Goal: Browse casually: Explore the website without a specific task or goal

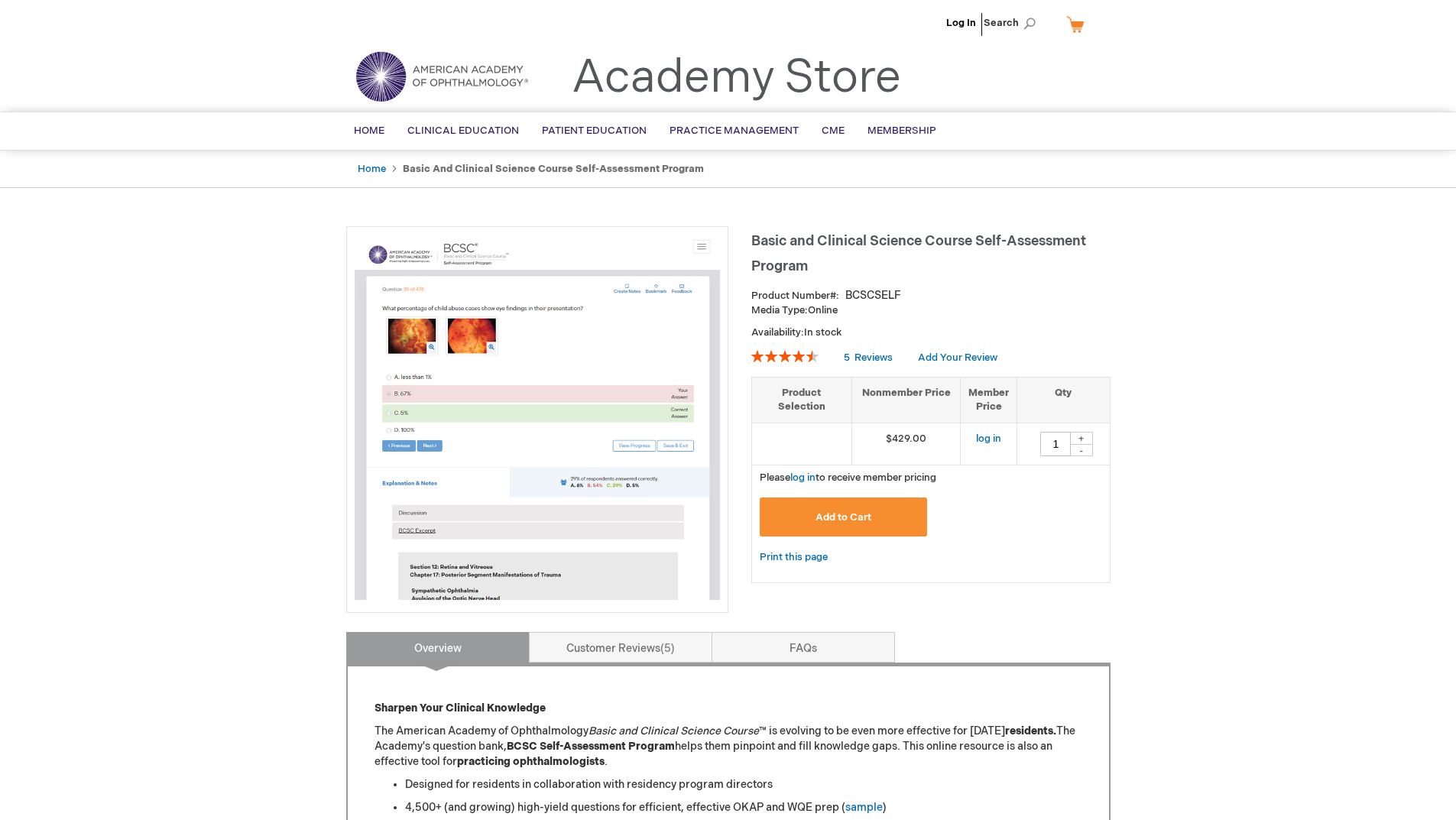
click at [715, 27] on ul "Log In Search" at bounding box center [728, 27] width 787 height 54
click at [715, 25] on link "Log In" at bounding box center [961, 23] width 30 height 12
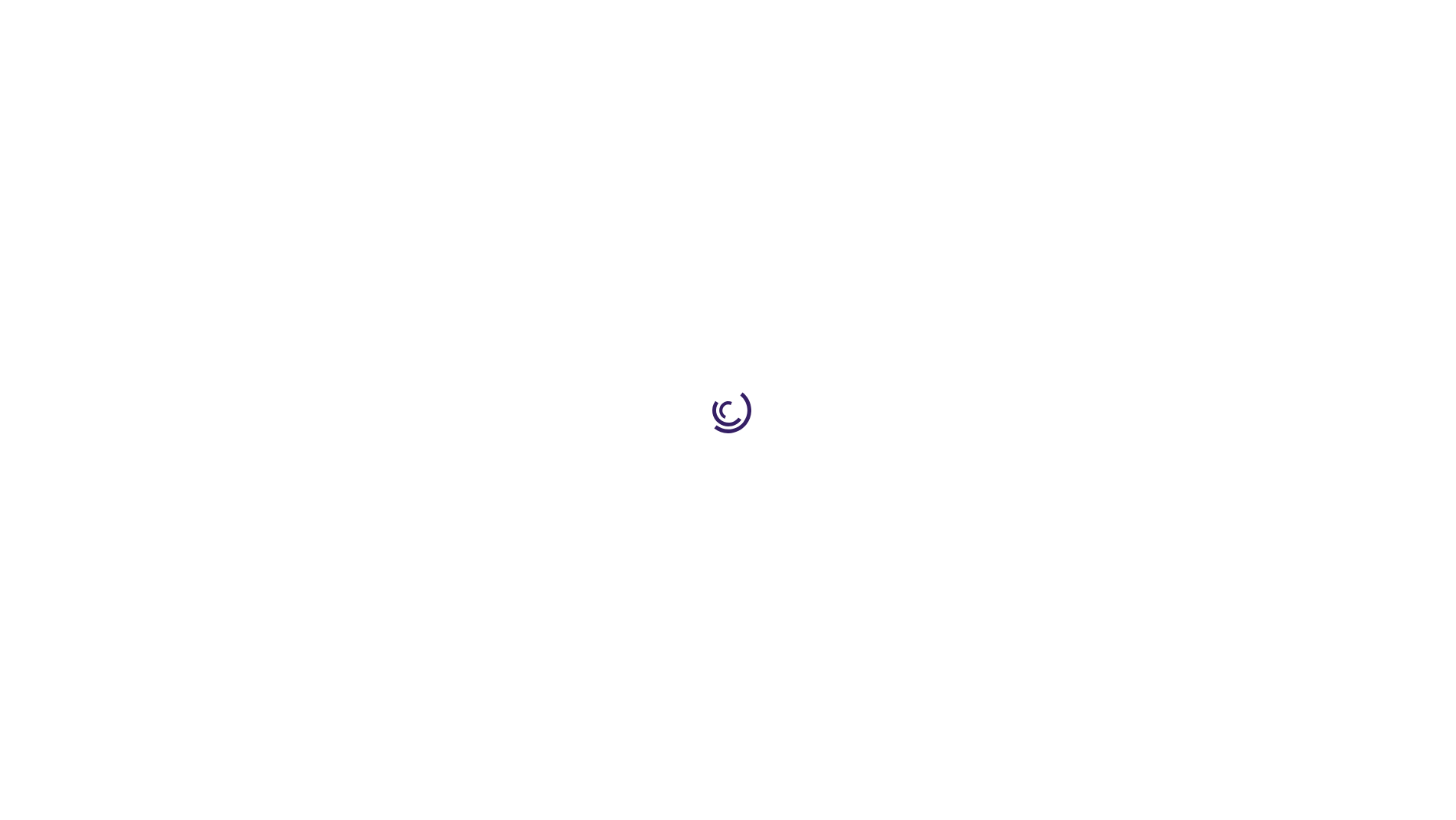
type input "1"
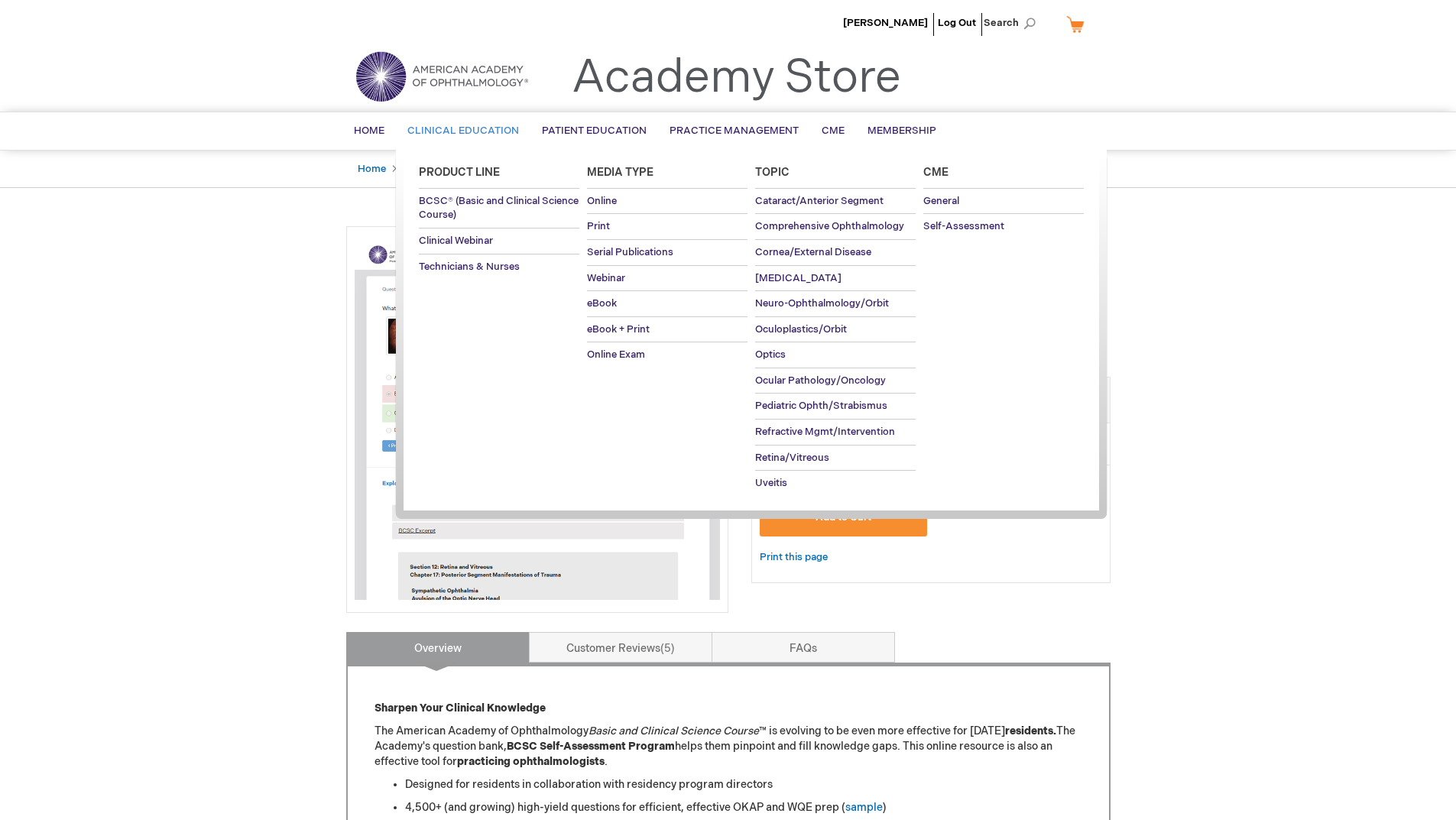
click at [402, 117] on link "Clinical Education" at bounding box center [463, 130] width 135 height 37
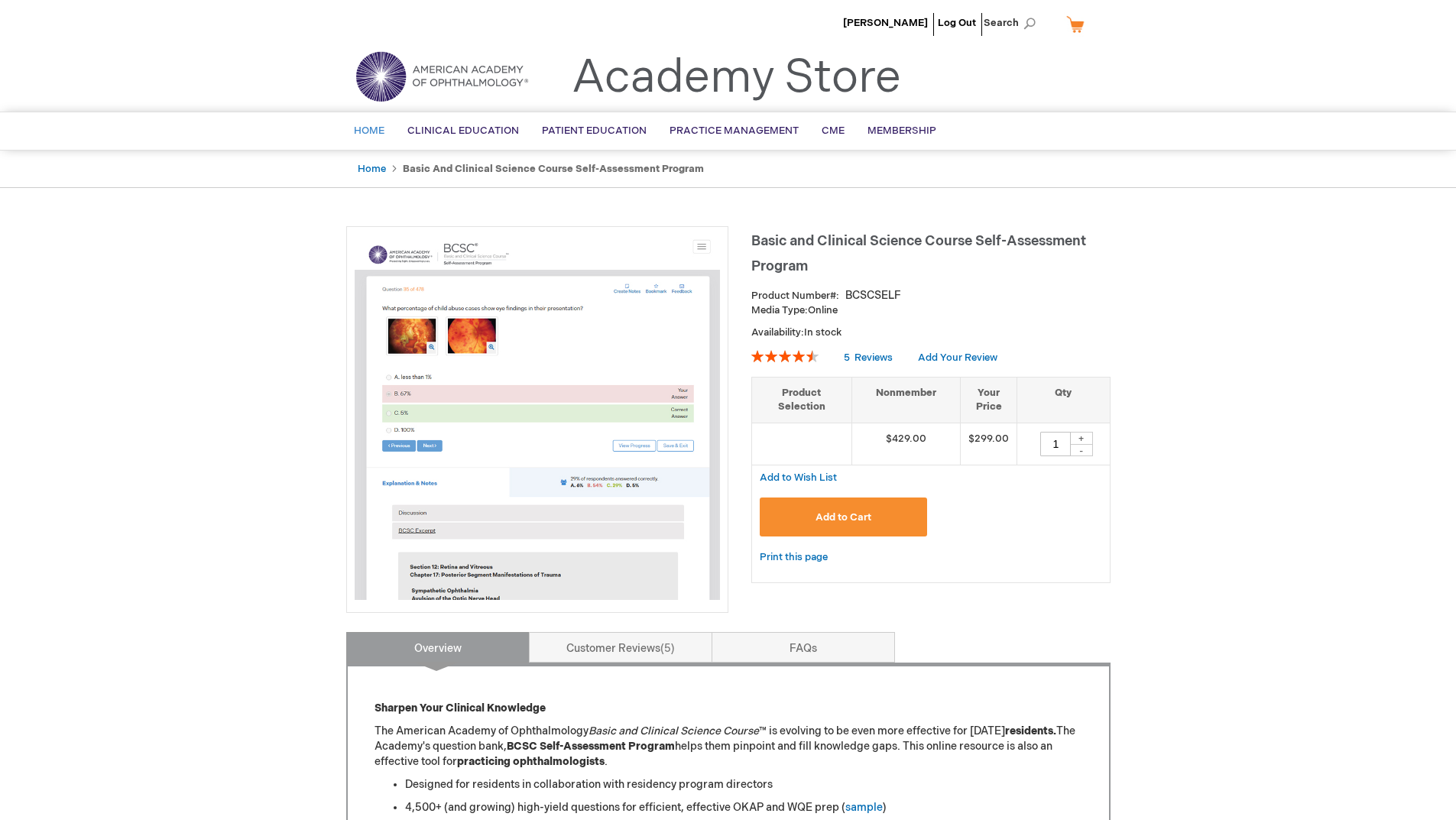
click at [389, 124] on link "Home" at bounding box center [369, 130] width 54 height 37
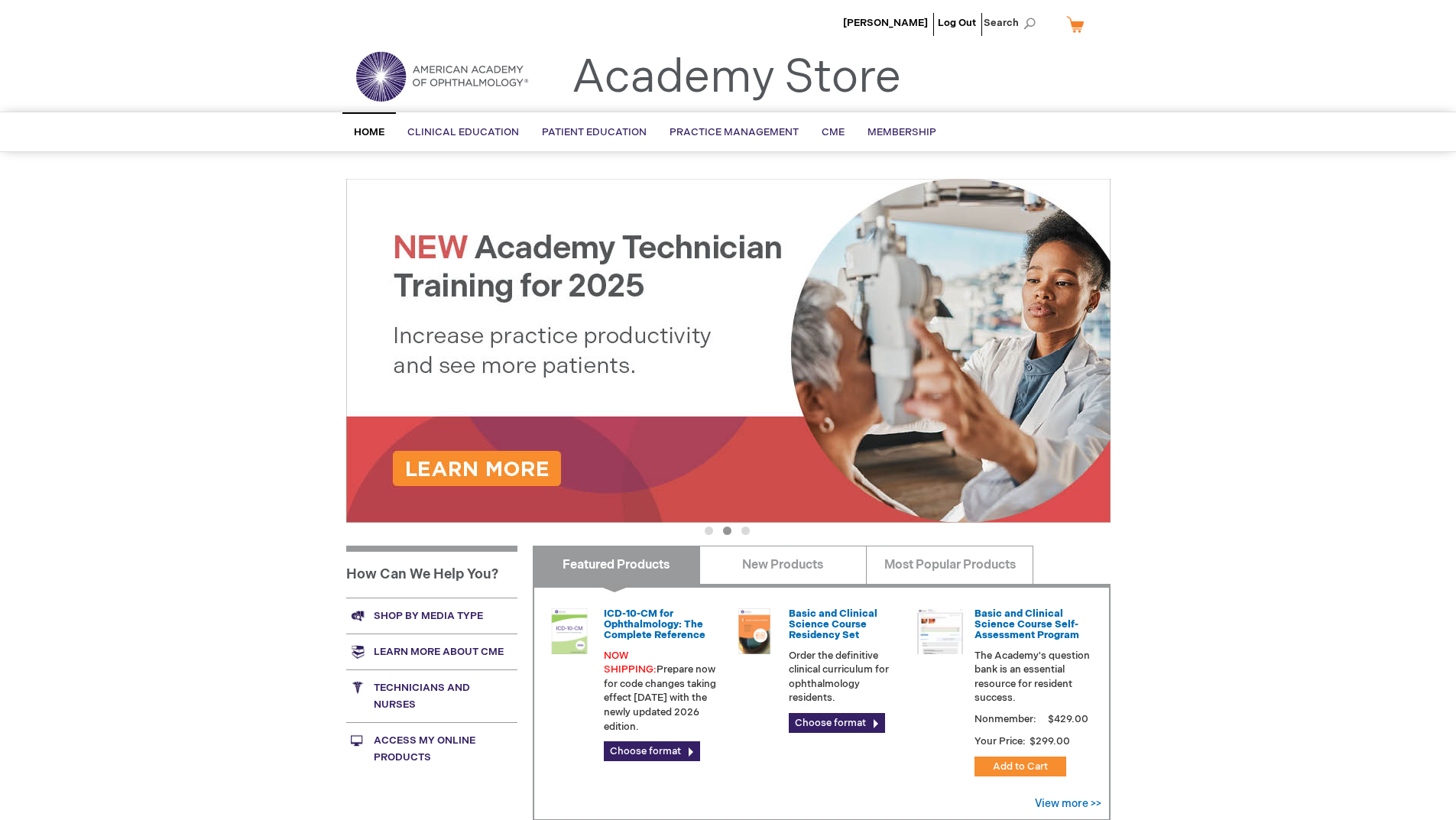
click at [381, 136] on span "Home" at bounding box center [368, 132] width 30 height 12
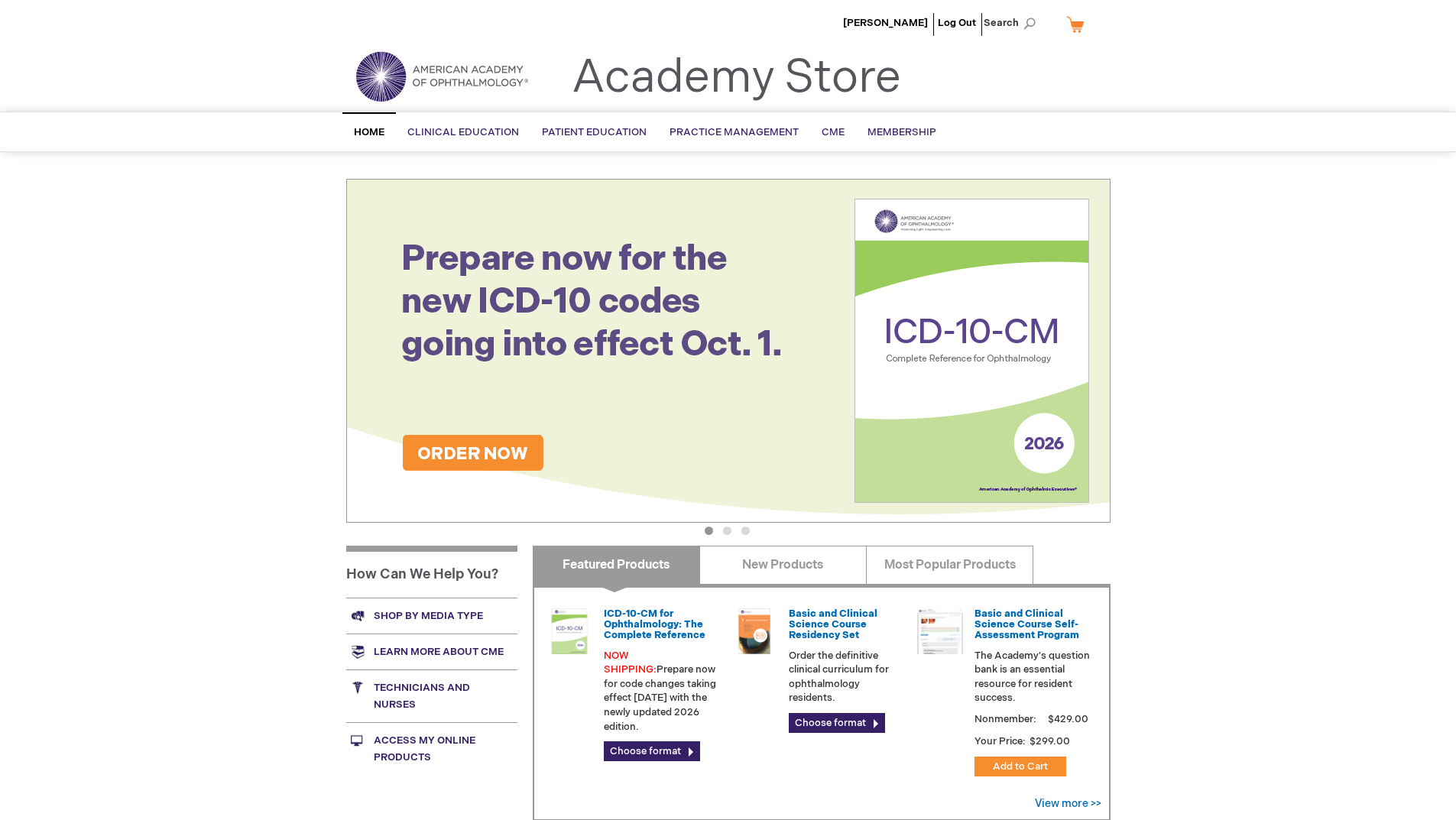
click at [381, 82] on img at bounding box center [441, 76] width 183 height 55
